Goal: Navigation & Orientation: Find specific page/section

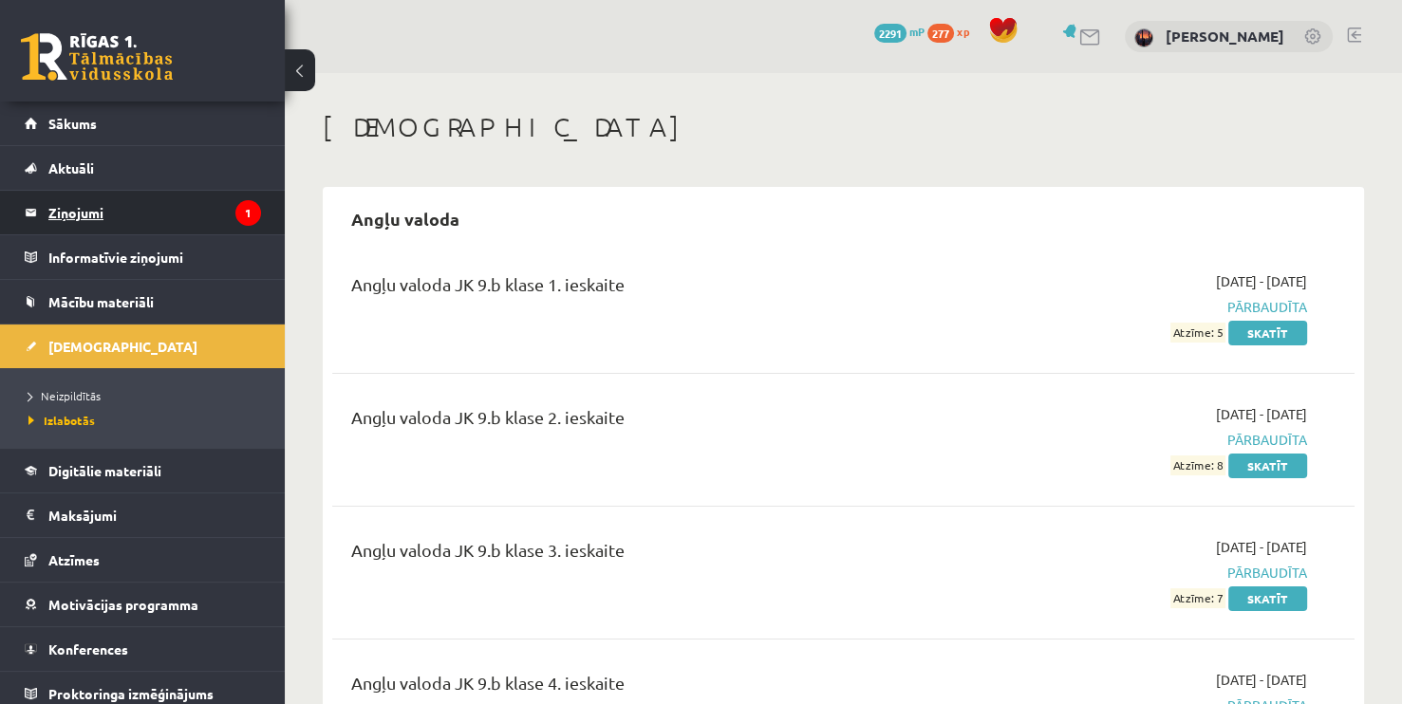
click at [140, 196] on legend "Ziņojumi 1" at bounding box center [154, 213] width 213 height 44
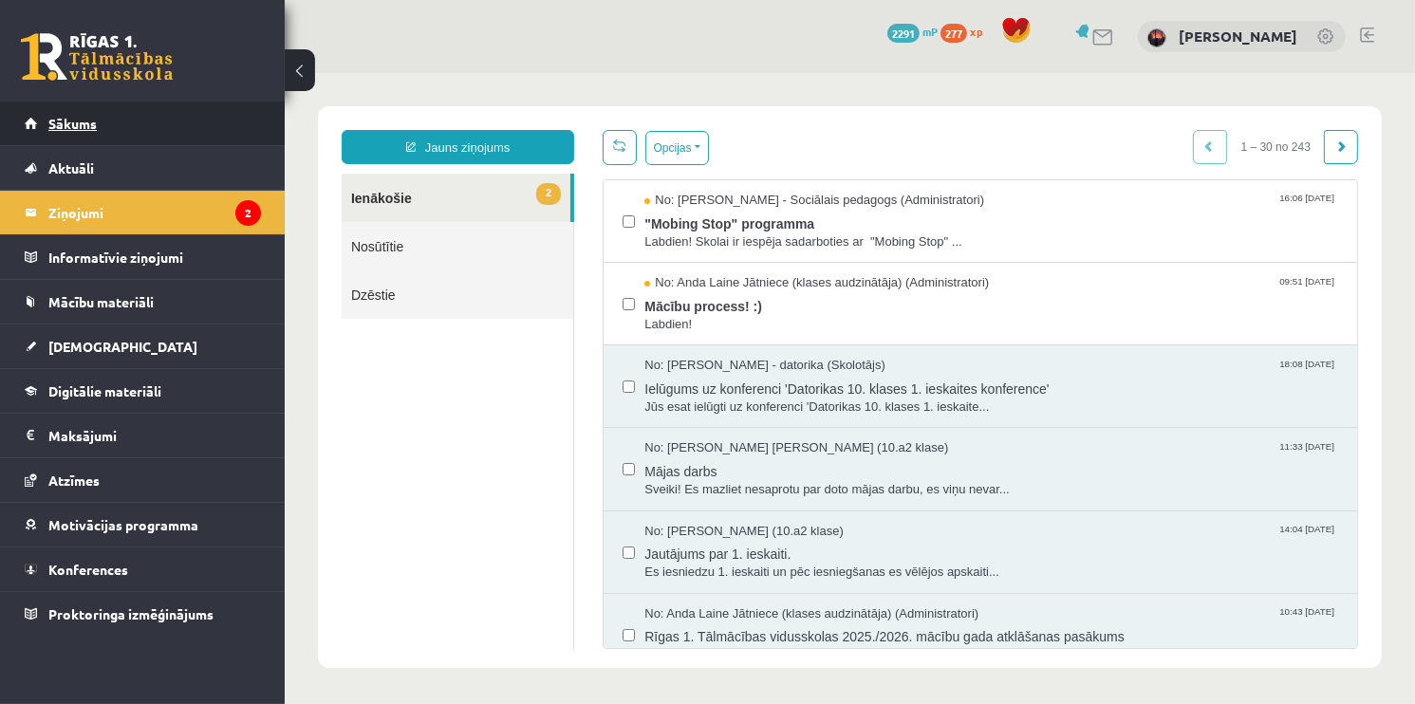
click at [65, 139] on link "Sākums" at bounding box center [143, 124] width 236 height 44
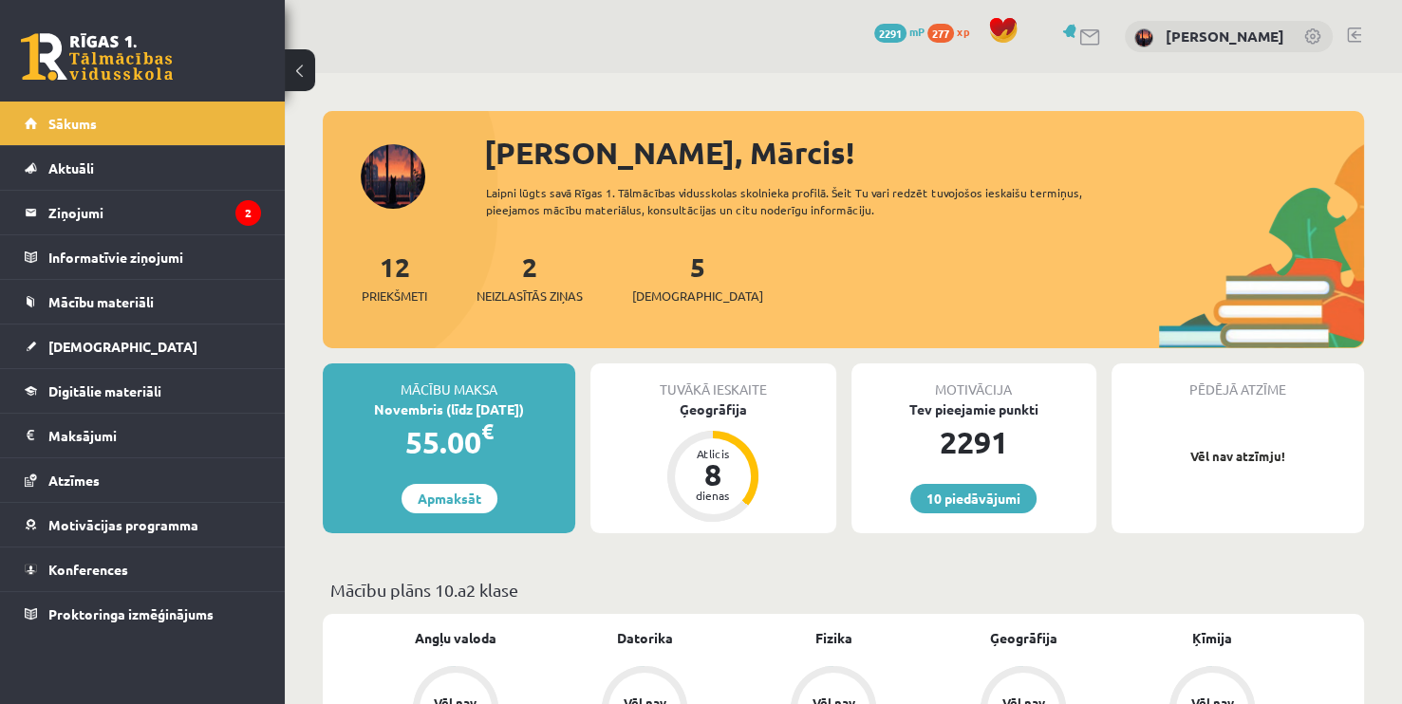
click at [515, 57] on div "10 Dāvanas 2291 mP 277 xp [PERSON_NAME]" at bounding box center [843, 36] width 1117 height 73
